Goal: Task Accomplishment & Management: Complete application form

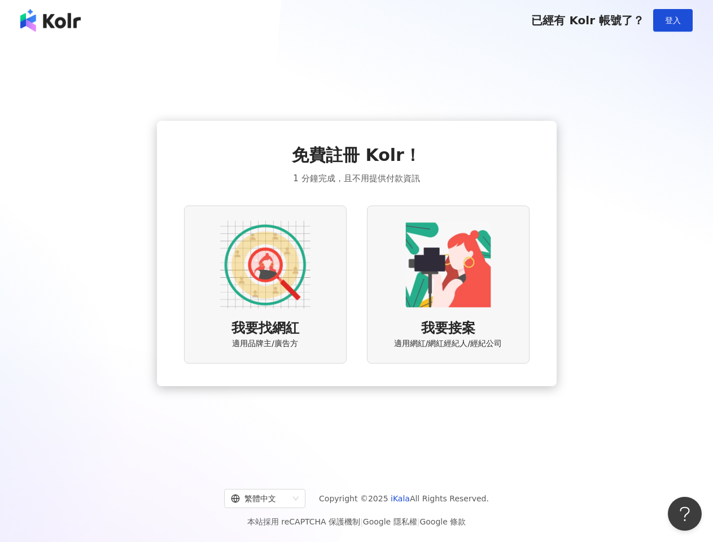
click at [356, 271] on div "我要找網紅 適用品牌主/廣告方 我要接案 適用網紅/網紅經紀人/經紀公司" at bounding box center [356, 283] width 345 height 157
click at [673, 20] on span "登入" at bounding box center [673, 20] width 16 height 9
click at [265, 284] on img at bounding box center [265, 265] width 90 height 90
click at [448, 284] on img at bounding box center [448, 265] width 90 height 90
click at [274, 498] on div "繁體中文" at bounding box center [260, 498] width 58 height 18
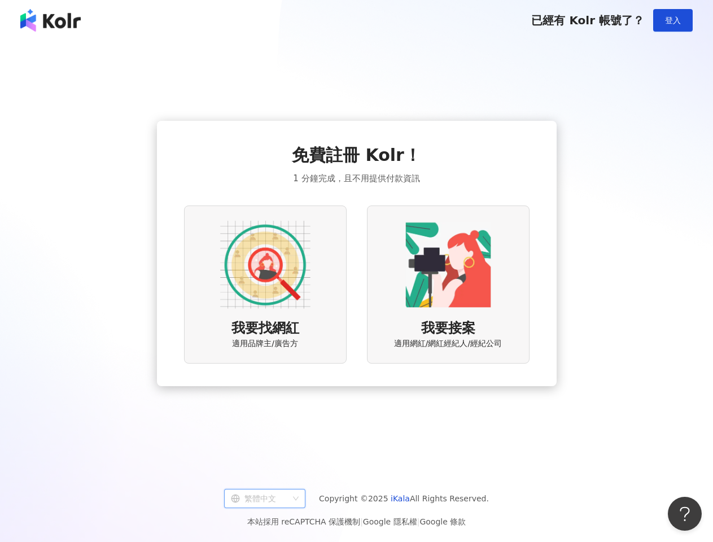
click at [684, 513] on button "Open Beacon popover" at bounding box center [685, 514] width 34 height 34
